Goal: Use online tool/utility: Use online tool/utility

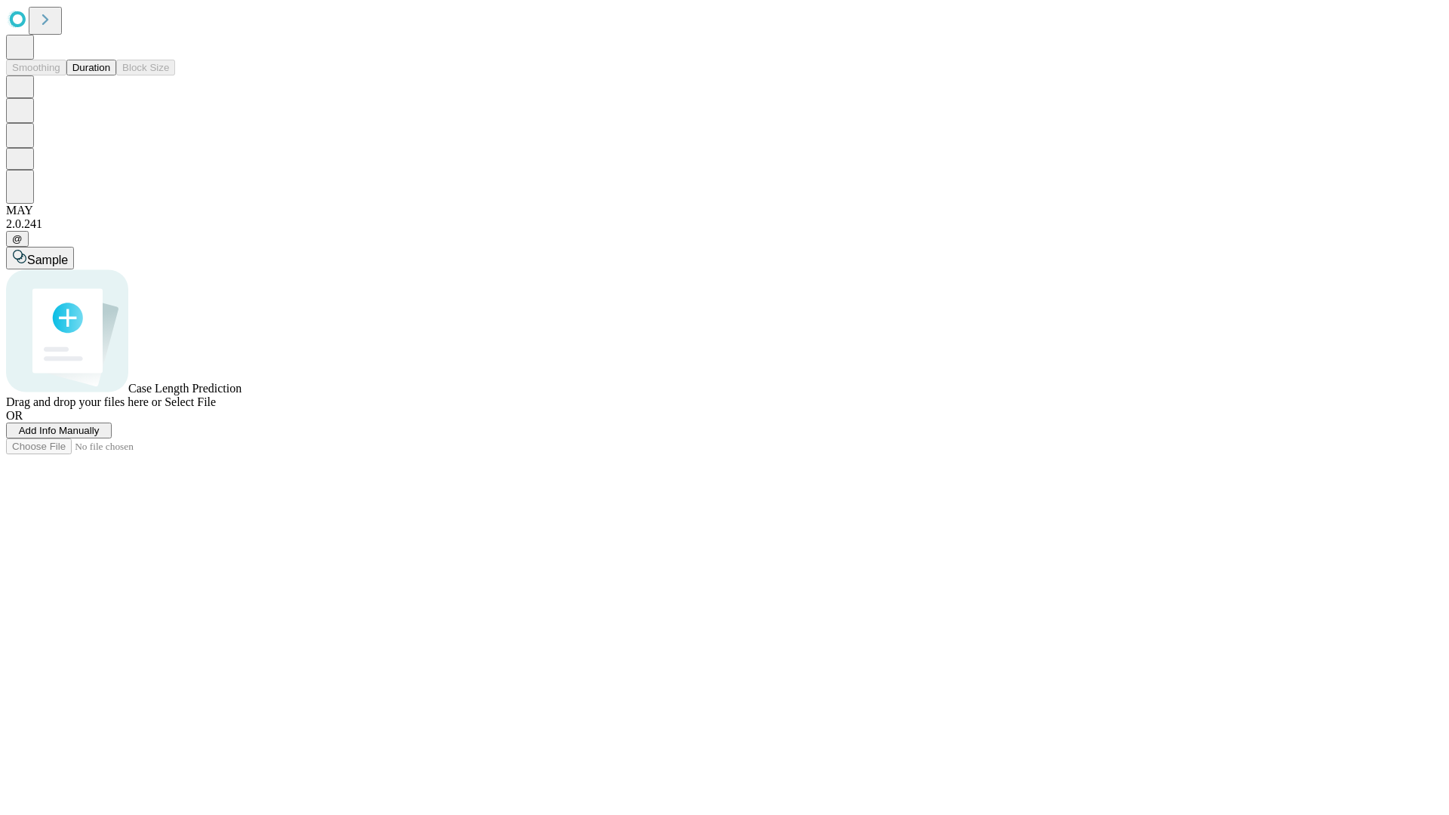
click at [110, 75] on button "Duration" at bounding box center [91, 68] width 50 height 16
click at [68, 254] on span "Sample" at bounding box center [47, 260] width 41 height 13
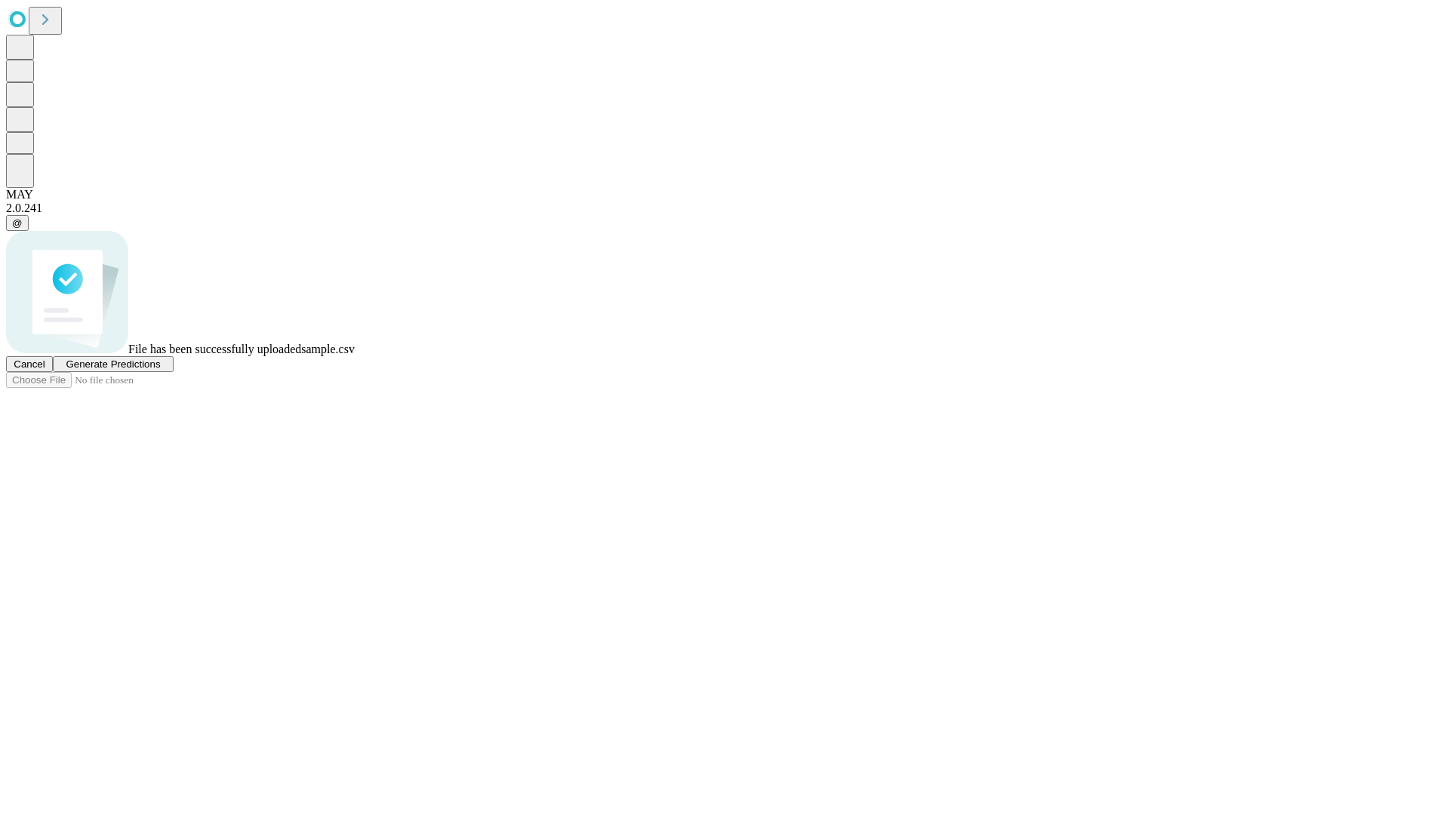
click at [160, 370] on span "Generate Predictions" at bounding box center [113, 364] width 94 height 11
